Goal: Task Accomplishment & Management: Manage account settings

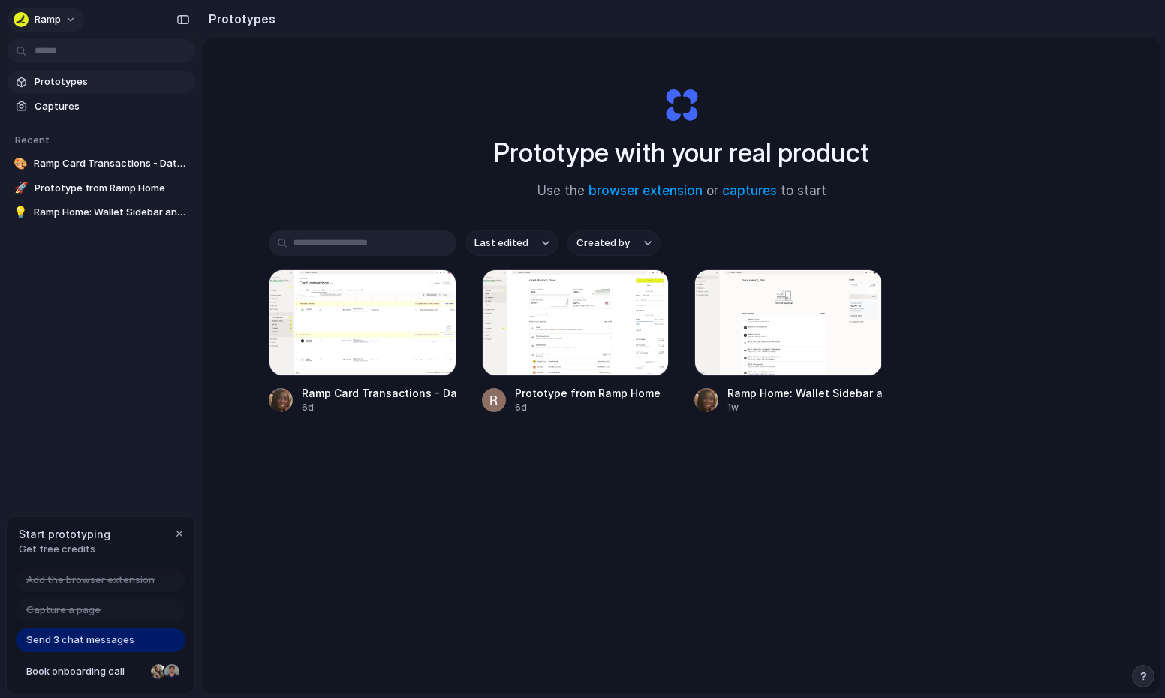
click at [61, 17] on button "Ramp" at bounding box center [46, 20] width 77 height 24
click at [71, 57] on span "Settings" at bounding box center [55, 53] width 41 height 15
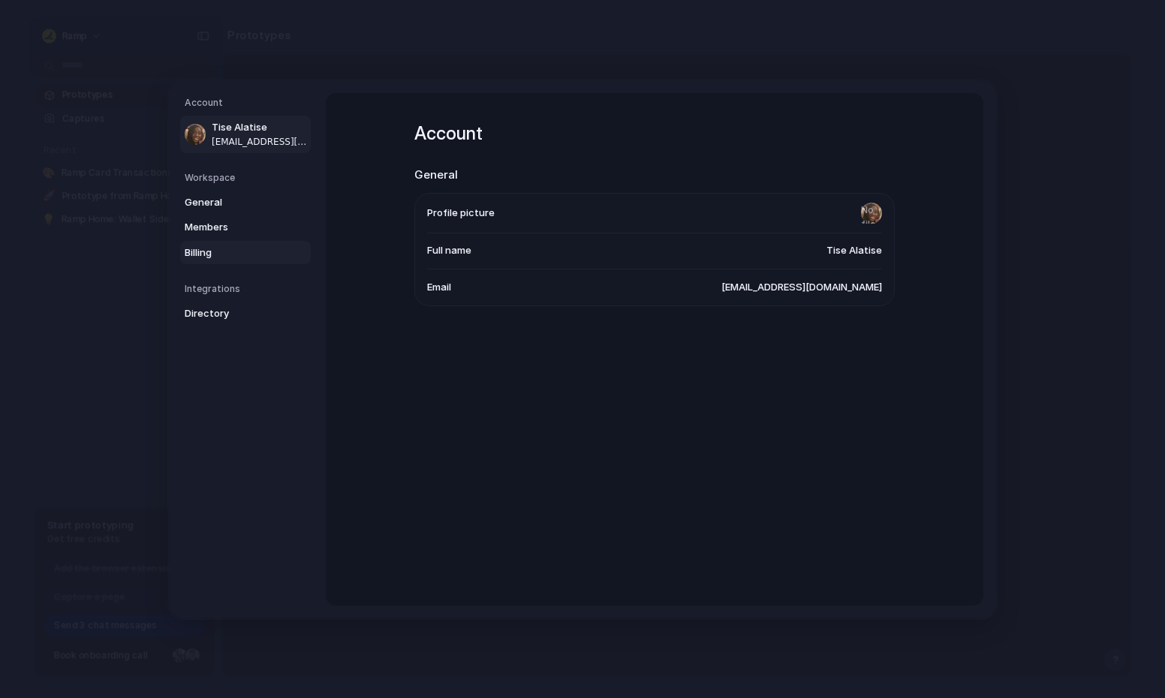
click at [246, 256] on span "Billing" at bounding box center [233, 252] width 96 height 15
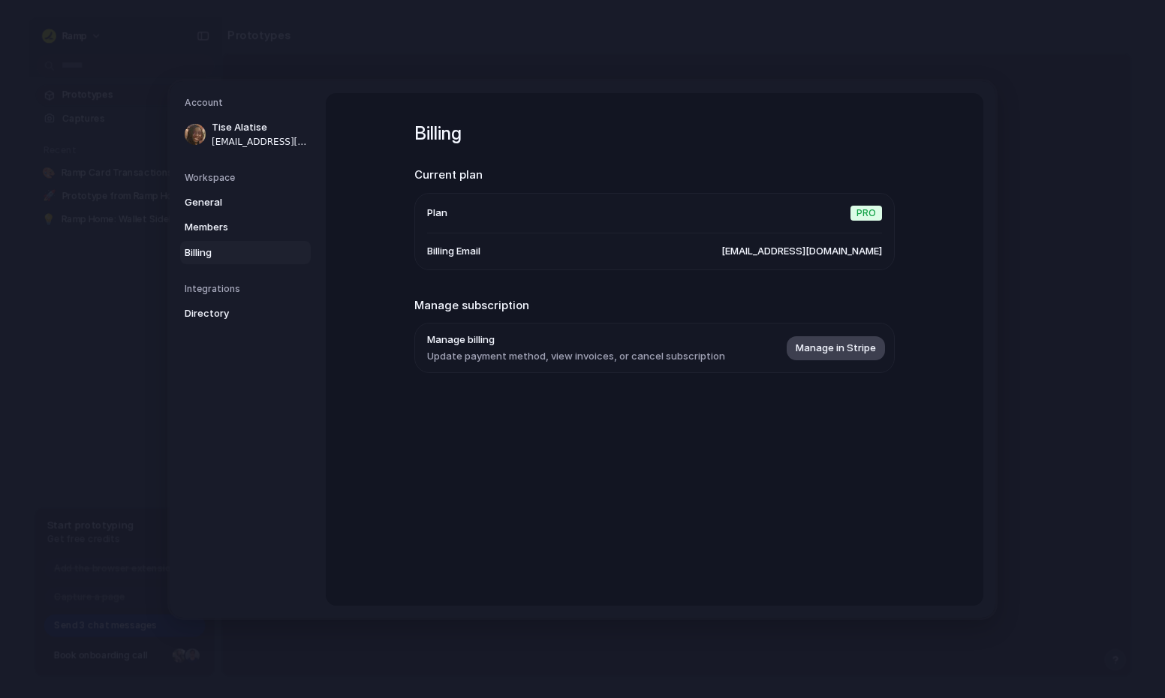
click at [840, 348] on span "Manage in Stripe" at bounding box center [835, 347] width 80 height 15
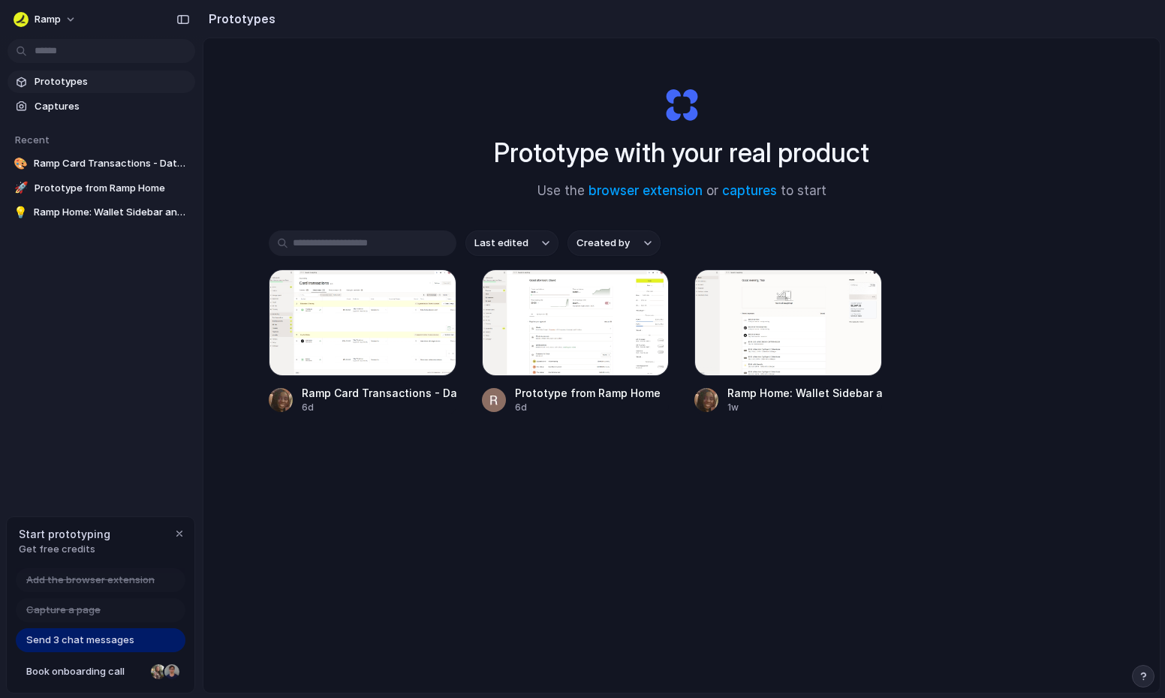
click at [164, 636] on div "Send 3 chat messages" at bounding box center [101, 640] width 170 height 24
